Goal: Find specific page/section: Find specific page/section

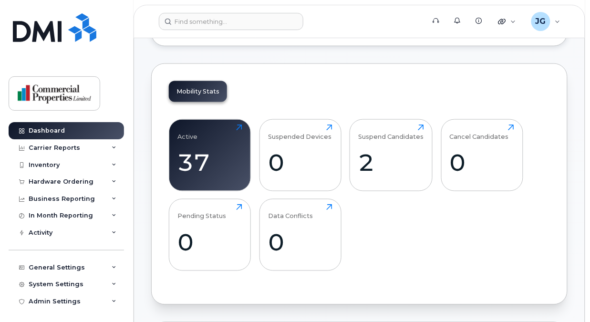
scroll to position [239, 0]
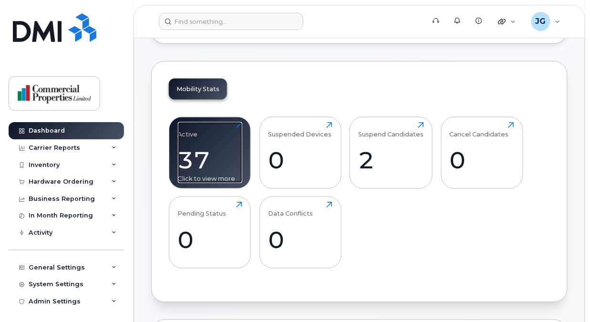
click at [203, 160] on div "37" at bounding box center [210, 160] width 64 height 28
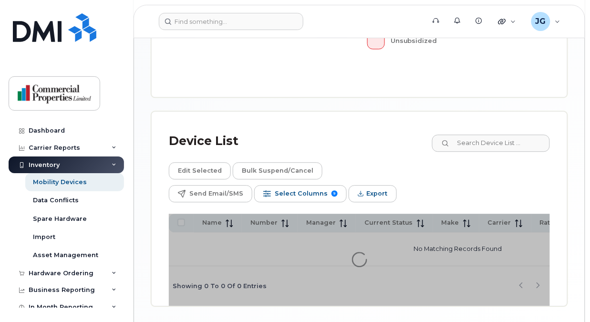
scroll to position [484, 0]
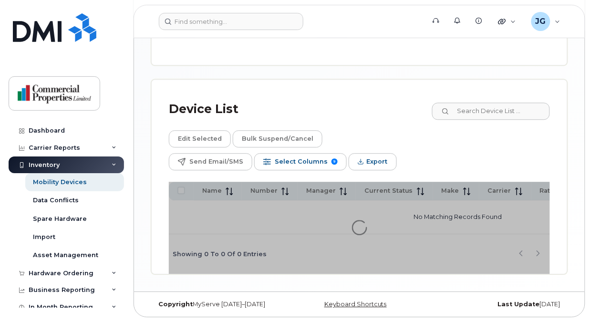
scroll to position [501, 0]
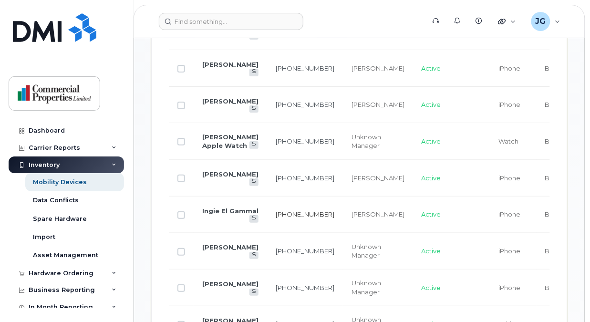
scroll to position [771, 0]
click at [267, 287] on td "506-313-0431" at bounding box center [305, 289] width 76 height 37
click at [220, 283] on td "[PERSON_NAME]" at bounding box center [230, 289] width 73 height 37
click at [212, 281] on link "[PERSON_NAME]" at bounding box center [230, 285] width 56 height 8
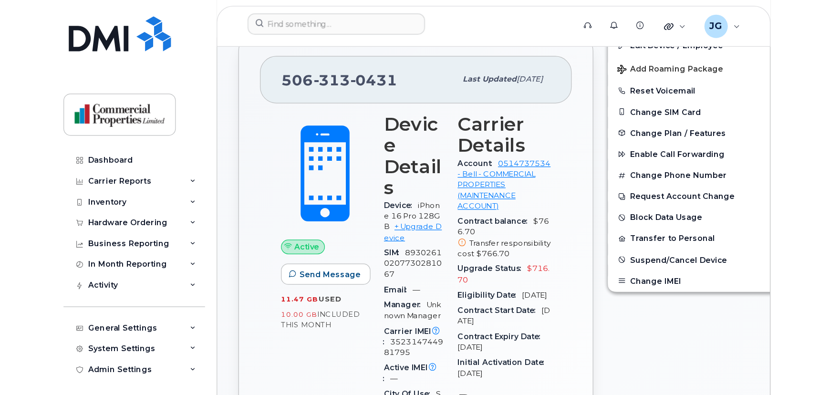
scroll to position [196, 0]
